Goal: Check status: Check status

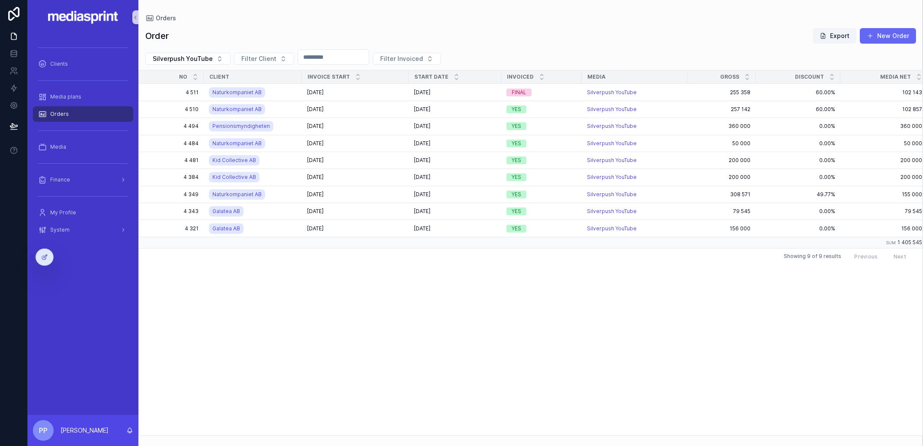
click at [54, 114] on span "Orders" at bounding box center [59, 114] width 19 height 7
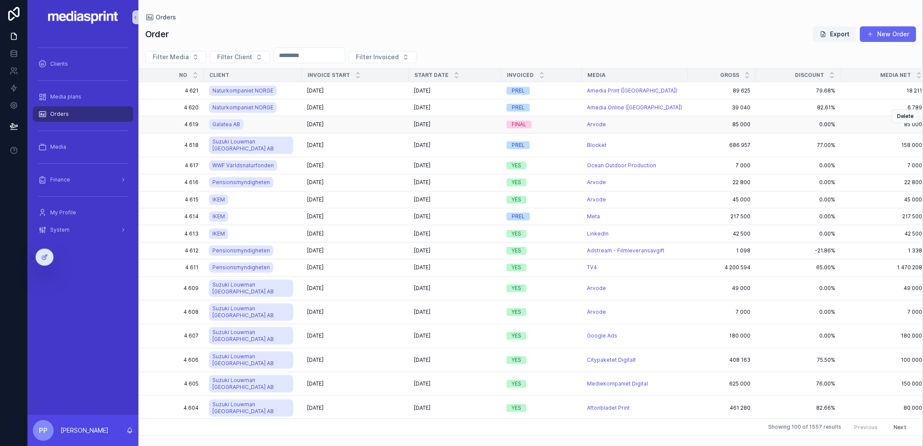
click at [371, 126] on div "[DATE] [DATE]" at bounding box center [355, 124] width 96 height 7
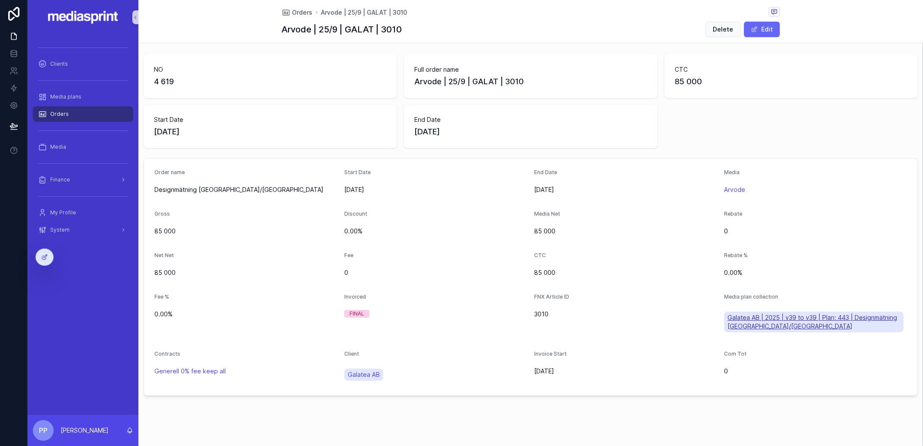
click at [776, 317] on span "Galatea AB | 2025 | v39 to v39 | Plan: 443 | Designmätning [GEOGRAPHIC_DATA]/[G…" at bounding box center [814, 322] width 173 height 17
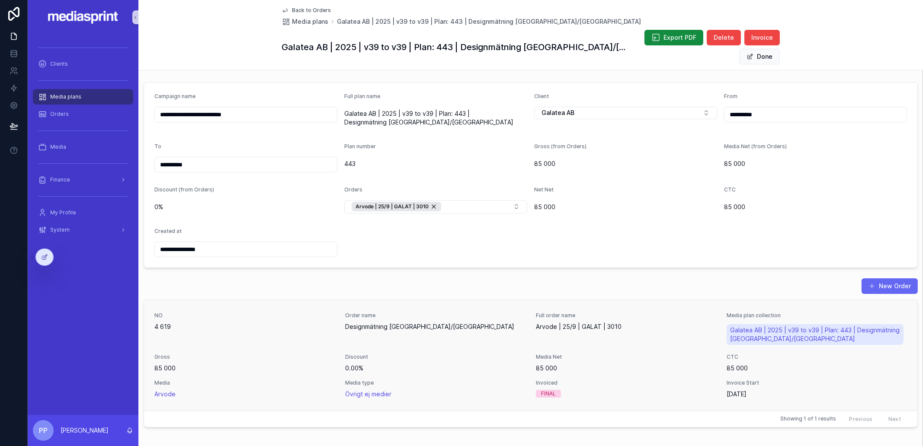
click at [630, 328] on div "NO 4 619 Order name Designmätning [GEOGRAPHIC_DATA]/[GEOGRAPHIC_DATA] Full orde…" at bounding box center [530, 355] width 753 height 87
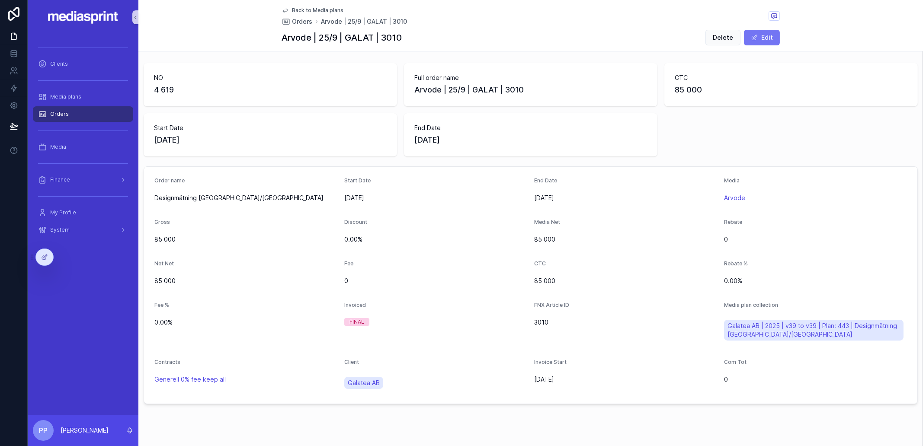
click at [761, 33] on button "Edit" at bounding box center [762, 38] width 36 height 16
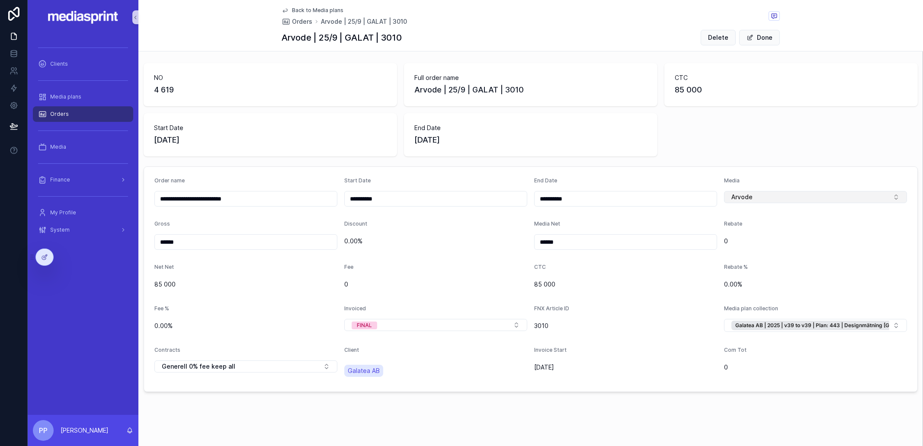
click at [804, 201] on button "Arvode" at bounding box center [815, 197] width 183 height 12
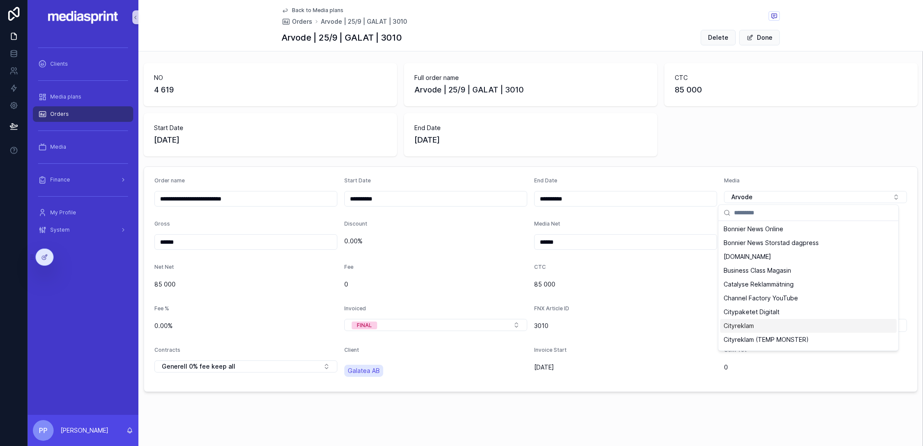
scroll to position [432, 0]
click at [746, 281] on span "Catalyse Reklammätning" at bounding box center [759, 285] width 70 height 9
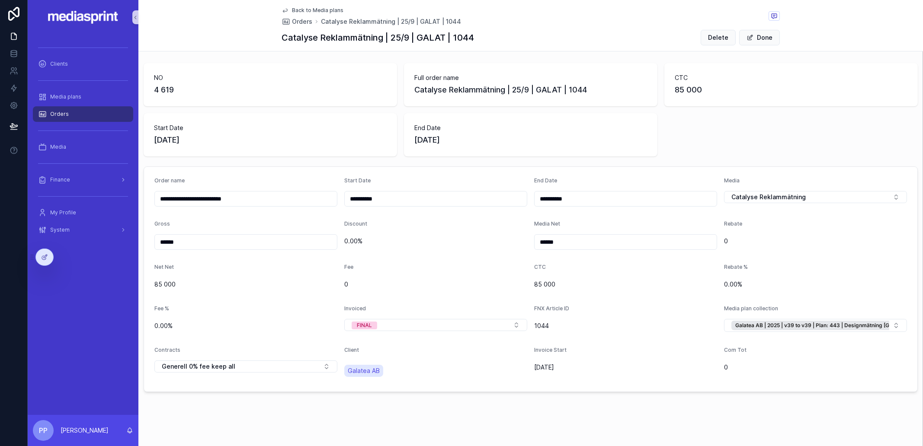
click at [305, 9] on span "Back to Media plans" at bounding box center [317, 10] width 51 height 7
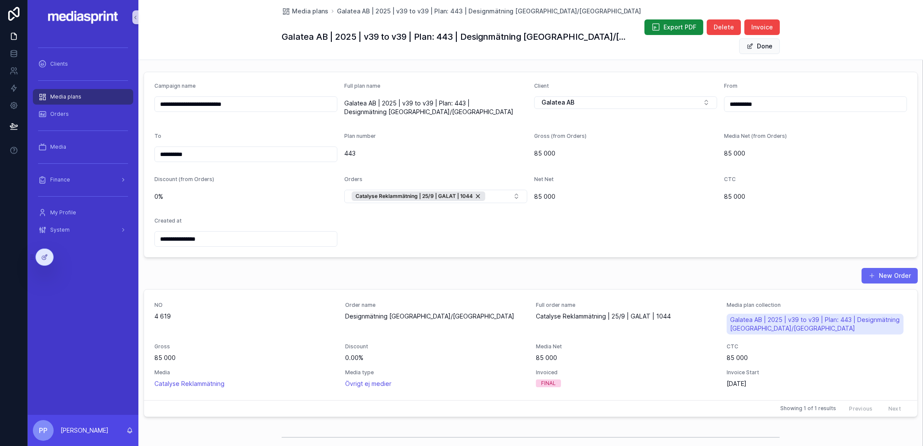
click at [632, 176] on div "Net Net" at bounding box center [625, 181] width 183 height 10
click at [55, 119] on div "Orders" at bounding box center [83, 114] width 90 height 14
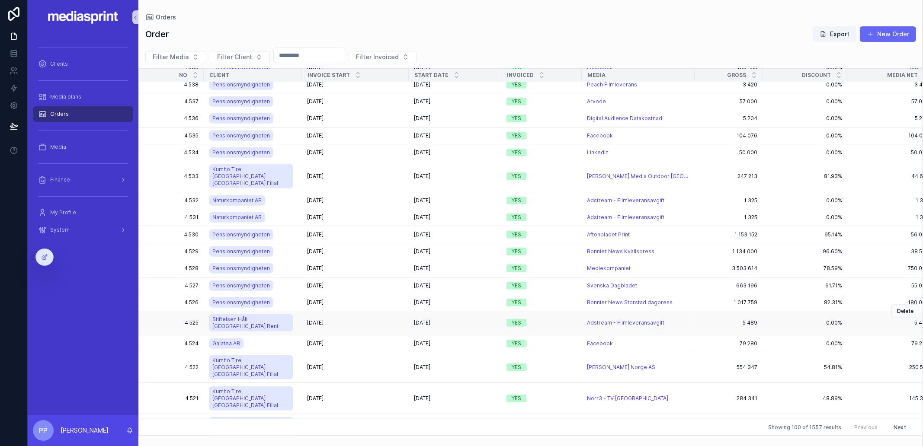
scroll to position [1420, 0]
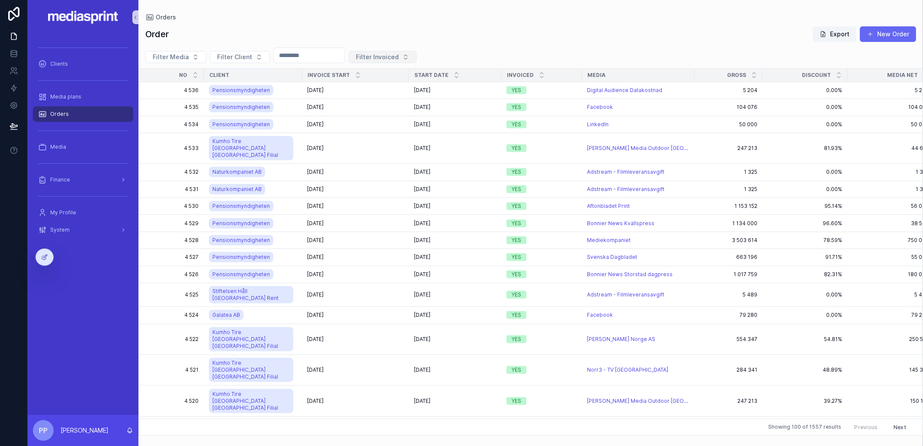
click at [395, 57] on span "Filter Invoiced" at bounding box center [377, 57] width 43 height 9
click at [370, 89] on div "PREL" at bounding box center [397, 90] width 104 height 14
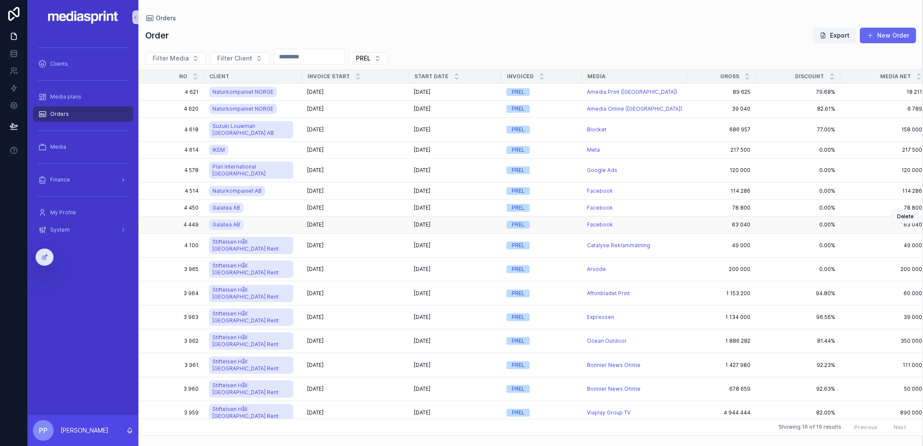
click at [370, 221] on div "[DATE] [DATE]" at bounding box center [355, 224] width 96 height 7
click at [371, 61] on span "PREL" at bounding box center [363, 58] width 15 height 9
click at [363, 120] on div "FINAL" at bounding box center [385, 119] width 104 height 14
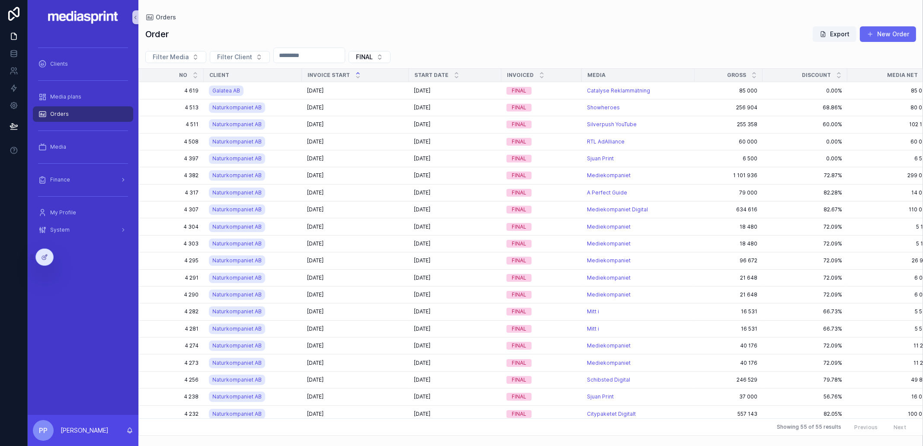
click at [356, 74] on icon "scrollable content" at bounding box center [357, 73] width 3 height 1
